Goal: Task Accomplishment & Management: Use online tool/utility

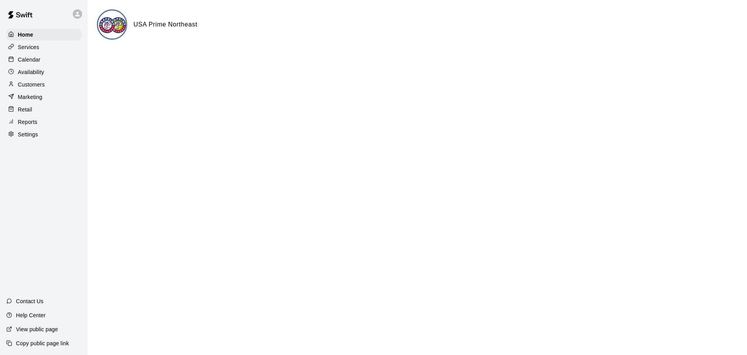
click at [37, 127] on div "Reports" at bounding box center [43, 122] width 75 height 12
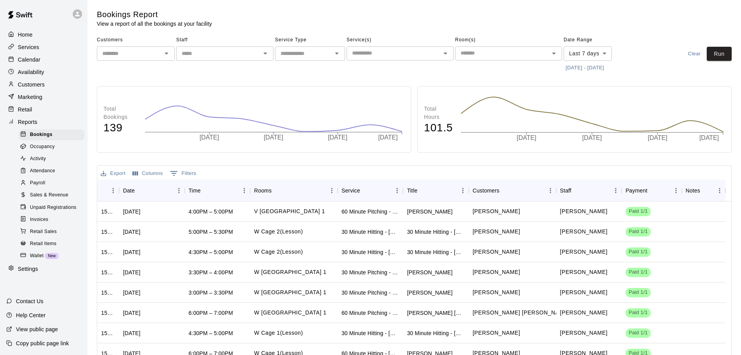
click at [51, 188] on div "Payroll" at bounding box center [52, 182] width 66 height 11
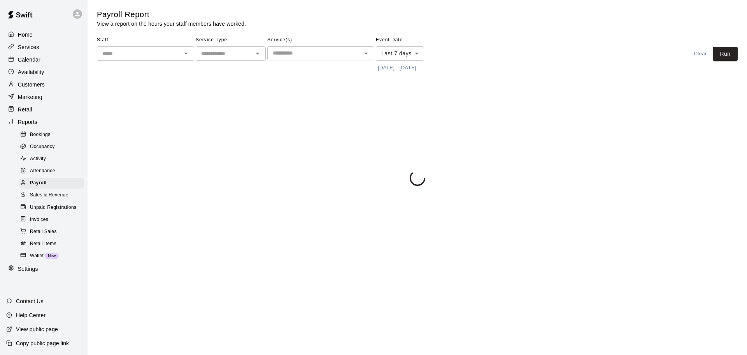
click at [53, 199] on span "Sales & Revenue" at bounding box center [49, 195] width 39 height 8
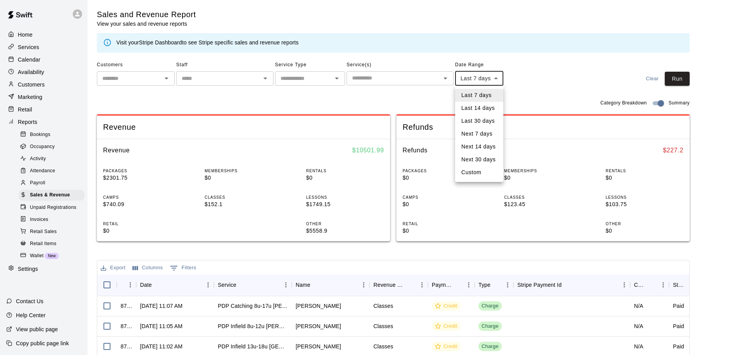
click at [499, 79] on body "Home Services Calendar Availability Customers Marketing Retail Reports Bookings…" at bounding box center [370, 267] width 741 height 535
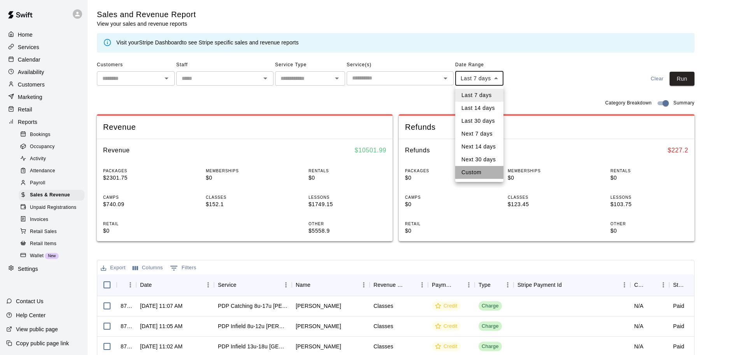
click at [471, 171] on li "Custom" at bounding box center [479, 172] width 48 height 13
type input "******"
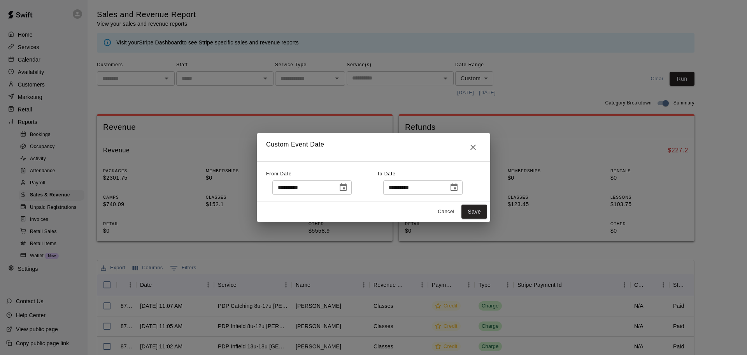
click at [348, 189] on icon "Choose date, selected date is Oct 6, 2025" at bounding box center [343, 187] width 9 height 9
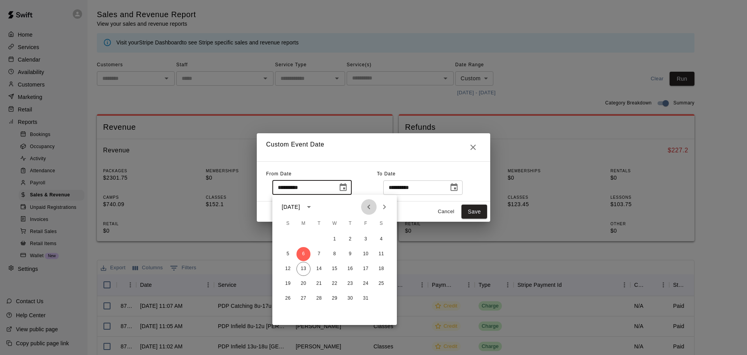
click at [371, 204] on icon "Previous month" at bounding box center [368, 206] width 9 height 9
click at [302, 240] on button "1" at bounding box center [304, 239] width 14 height 14
type input "**********"
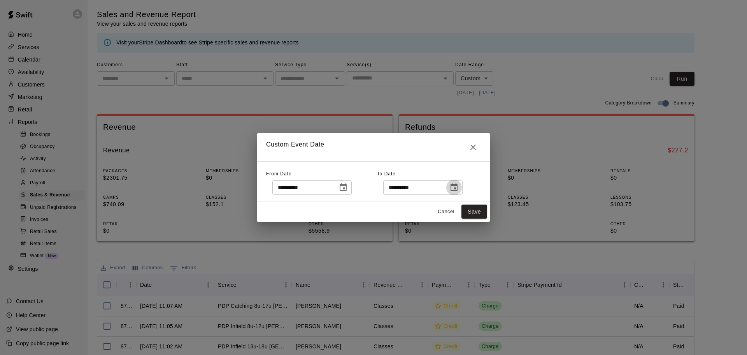
click at [458, 189] on icon "Choose date, selected date is Oct 13, 2025" at bounding box center [454, 187] width 7 height 8
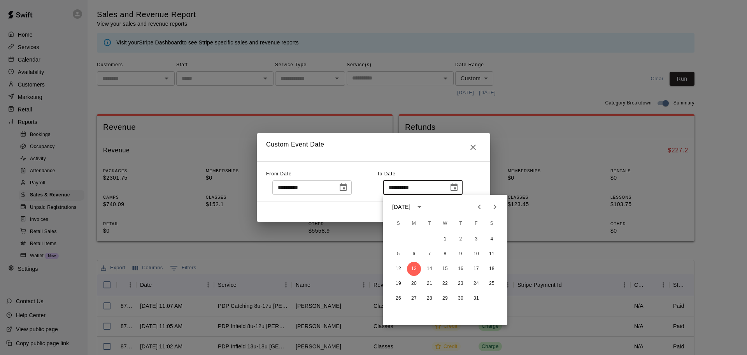
click at [479, 207] on icon "Previous month" at bounding box center [479, 206] width 3 height 5
click at [427, 295] on button "30" at bounding box center [430, 298] width 14 height 14
type input "**********"
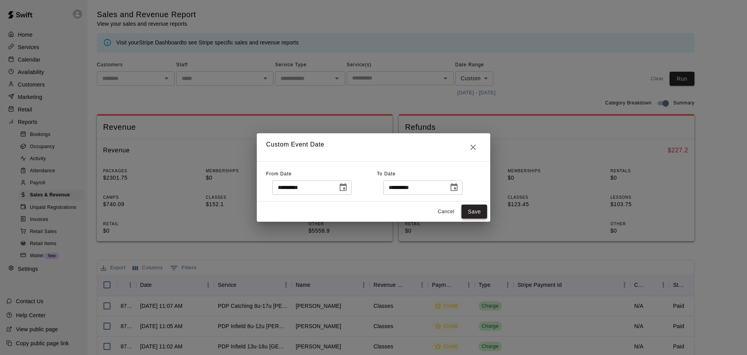
click at [470, 211] on button "Save" at bounding box center [475, 211] width 26 height 14
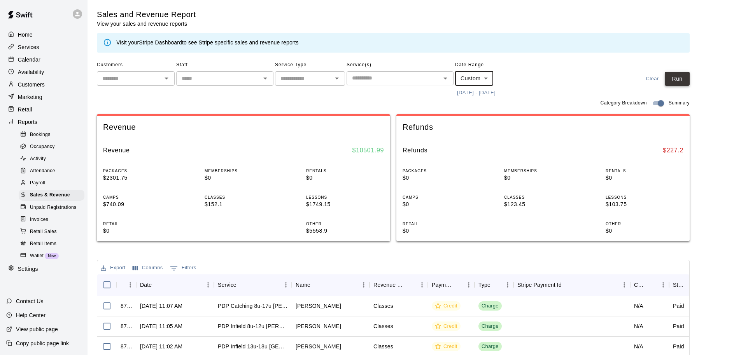
click at [681, 80] on button "Run" at bounding box center [677, 79] width 25 height 14
click at [119, 268] on button "Export" at bounding box center [113, 268] width 29 height 12
click at [119, 284] on li "Download as CSV" at bounding box center [129, 283] width 60 height 13
